Goal: Information Seeking & Learning: Learn about a topic

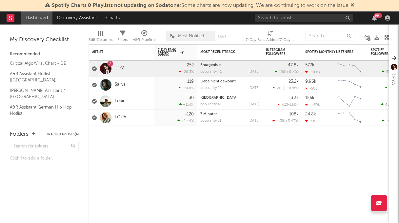
click at [122, 68] on link "TEYA" at bounding box center [120, 69] width 10 height 6
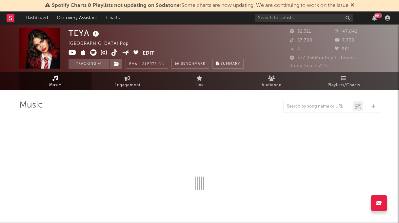
select select "6m"
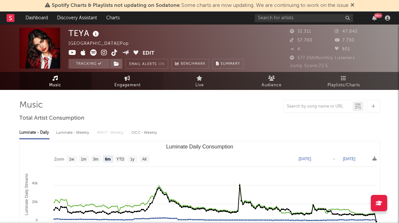
click at [133, 84] on span "Engagement" at bounding box center [127, 86] width 26 height 8
select select "1w"
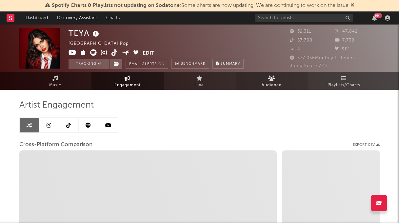
click at [280, 82] on span "Audience" at bounding box center [271, 86] width 20 height 8
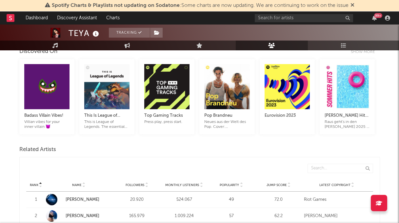
scroll to position [93, 0]
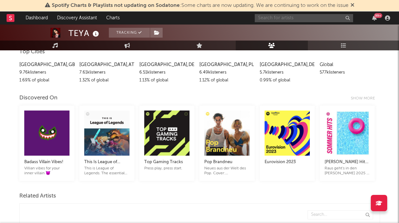
click at [303, 17] on input "text" at bounding box center [304, 18] width 98 height 8
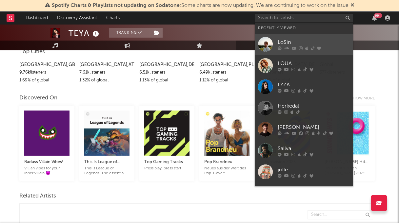
click at [285, 38] on div "LoSin" at bounding box center [313, 42] width 72 height 8
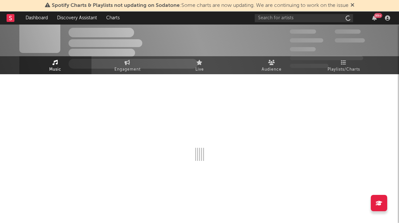
scroll to position [16, 0]
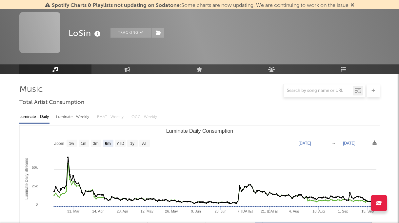
select select "6m"
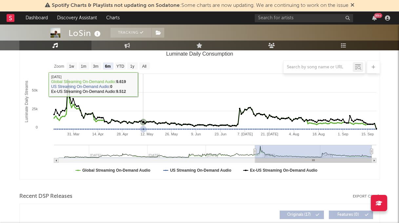
scroll to position [0, 0]
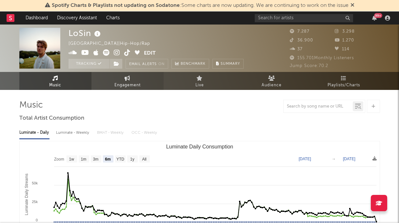
click at [128, 76] on icon at bounding box center [127, 78] width 6 height 5
select select "1m"
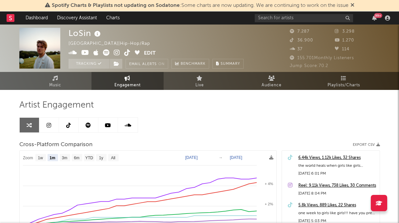
click at [52, 123] on link at bounding box center [49, 125] width 20 height 15
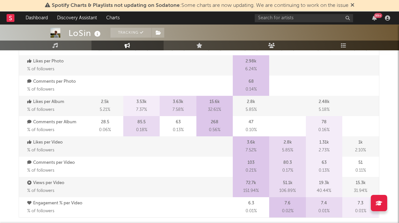
select select "6m"
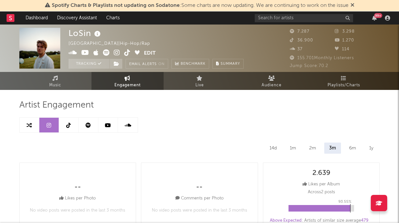
click at [71, 126] on link at bounding box center [69, 125] width 20 height 15
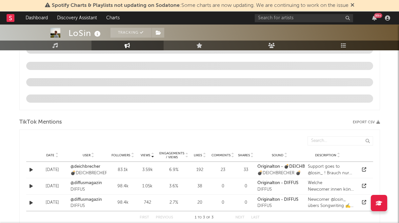
select select "6m"
